Goal: Information Seeking & Learning: Check status

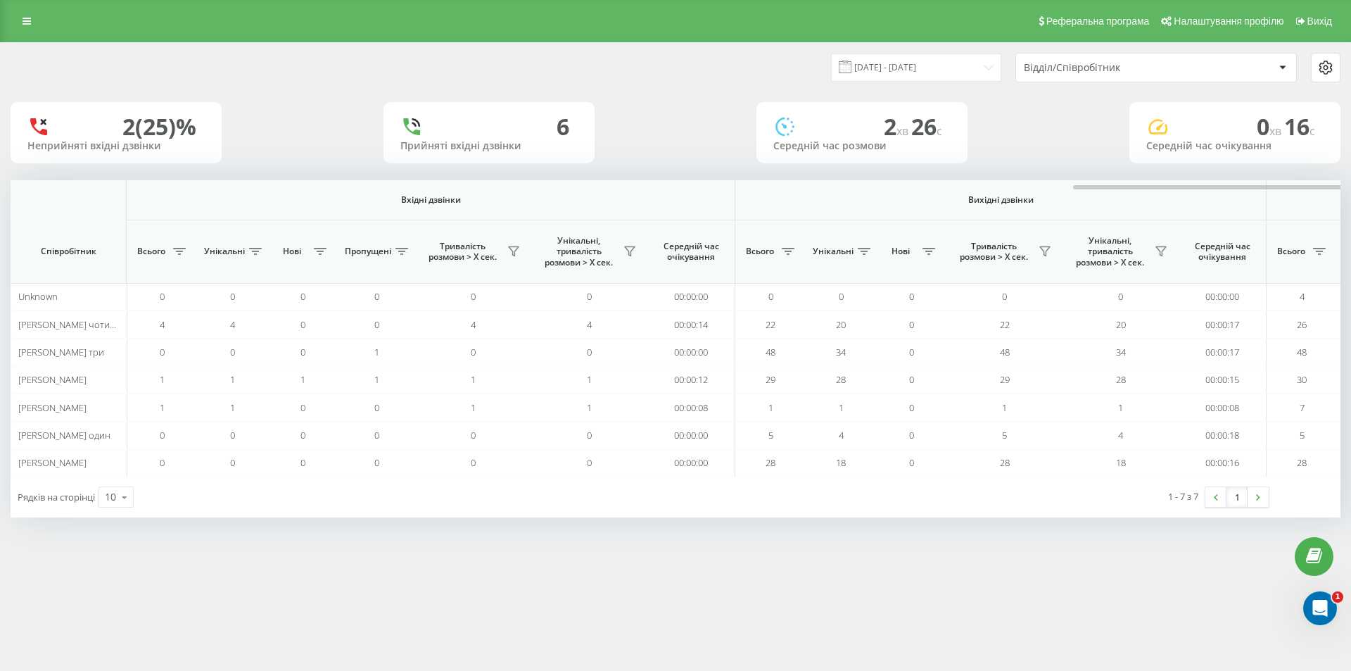
scroll to position [0, 633]
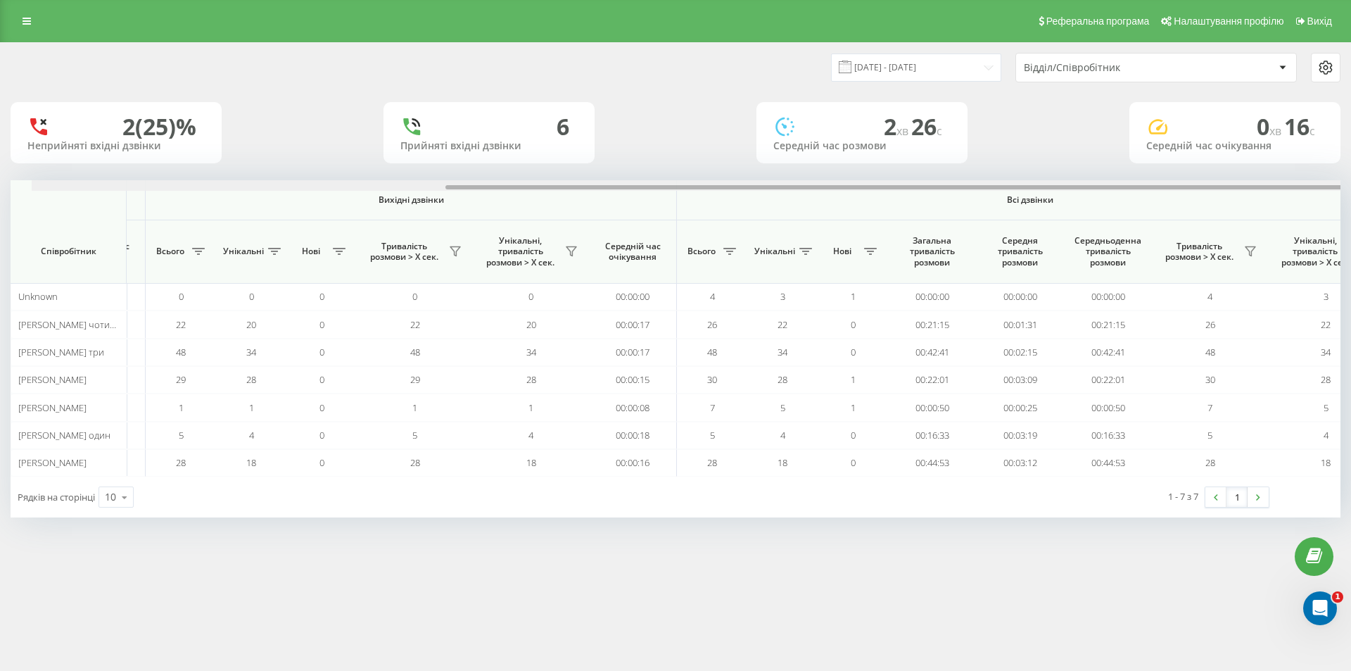
scroll to position [0, 633]
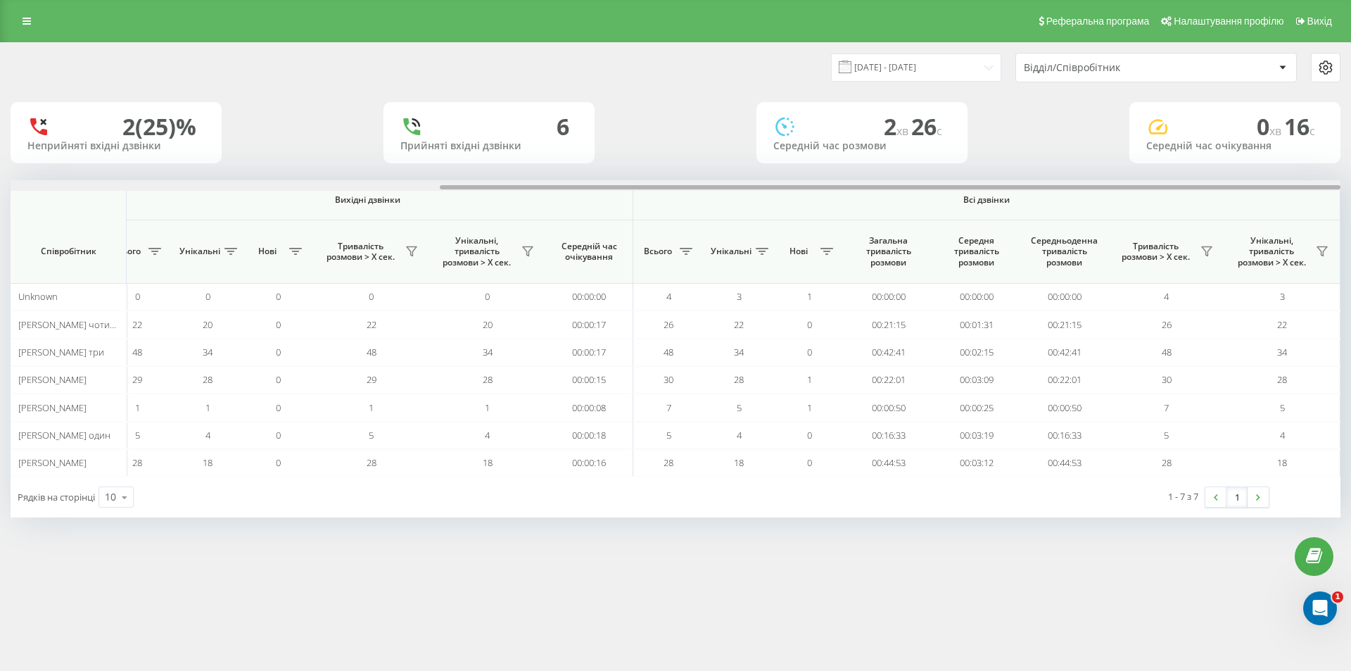
drag, startPoint x: 845, startPoint y: 186, endPoint x: 1350, endPoint y: 204, distance: 505.5
click at [1350, 204] on div "[DATE] - [DATE] Відділ/Співробітник 2 (25)% Неприйняті вхідні дзвінки 6 Прийнят…" at bounding box center [675, 293] width 1351 height 503
click at [1208, 246] on icon at bounding box center [1206, 251] width 11 height 11
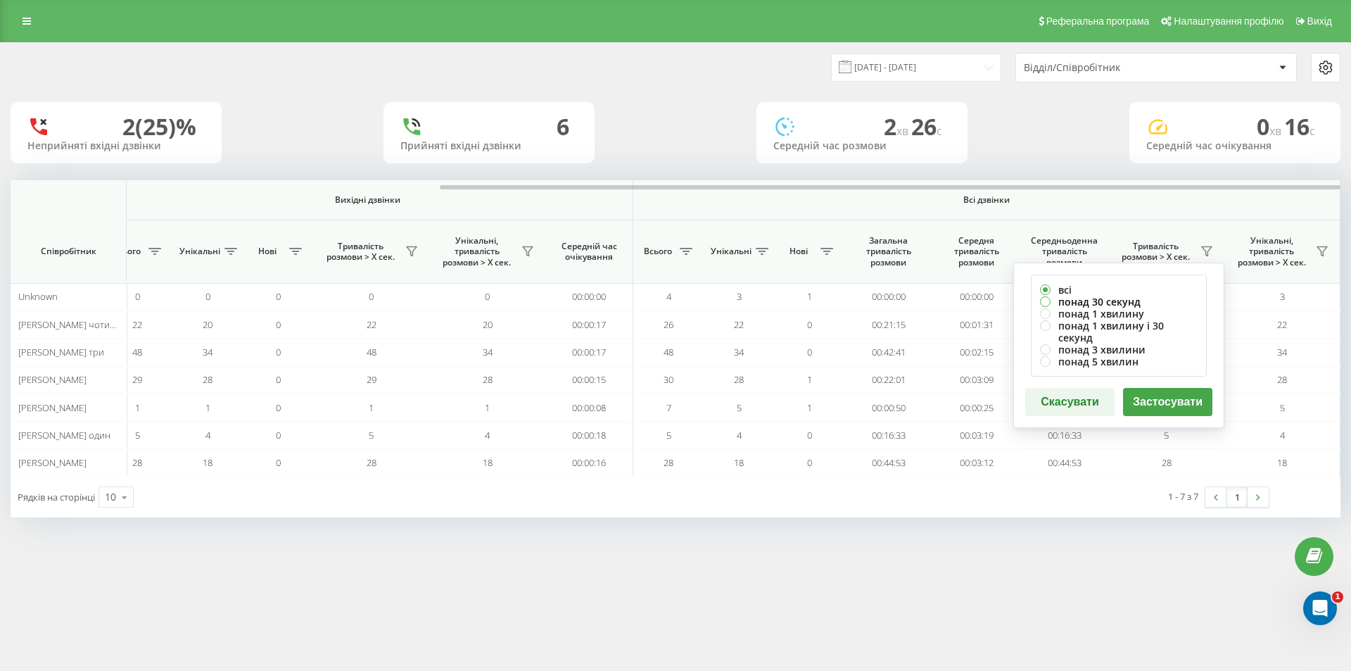
click at [1119, 298] on label "понад 30 секунд" at bounding box center [1119, 301] width 158 height 12
radio input "true"
click at [1152, 389] on button "Застосувати" at bounding box center [1167, 402] width 89 height 28
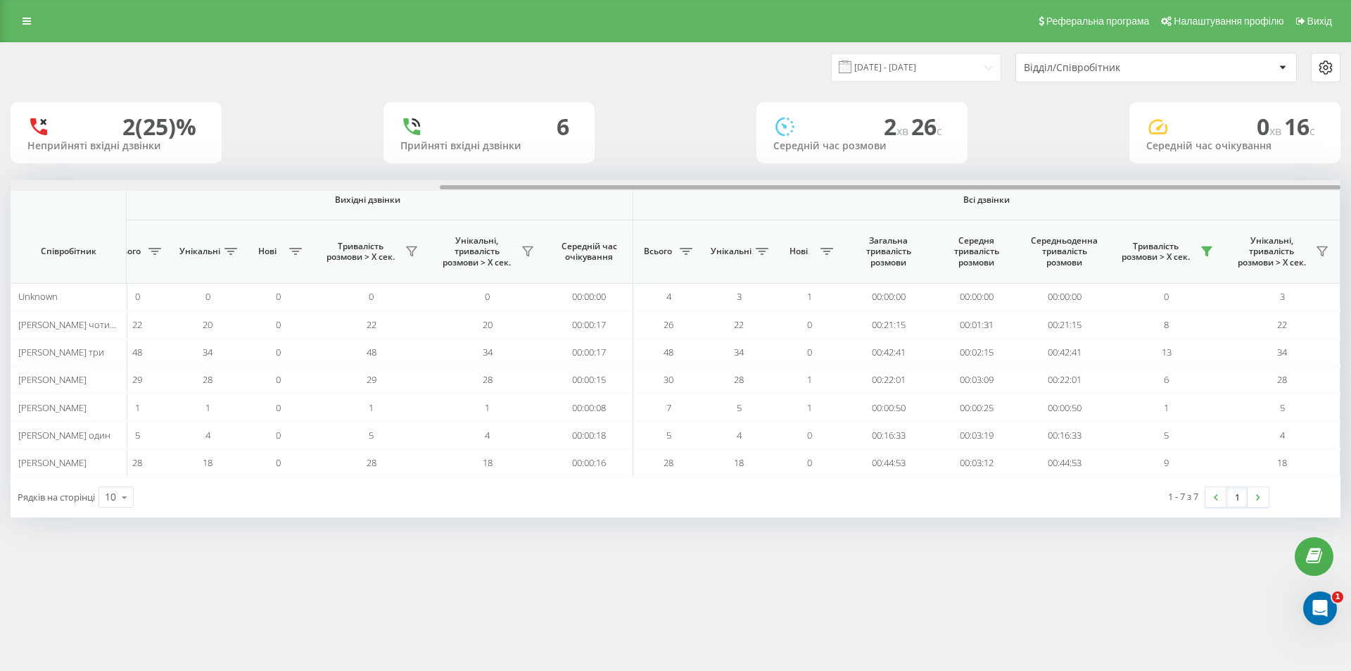
drag, startPoint x: 846, startPoint y: 188, endPoint x: 1350, endPoint y: 201, distance: 503.9
click at [1350, 201] on div "[DATE] - [DATE] Відділ/Співробітник 2 (25)% Неприйняті вхідні дзвінки 6 Прийнят…" at bounding box center [675, 293] width 1351 height 503
